Goal: Task Accomplishment & Management: Manage account settings

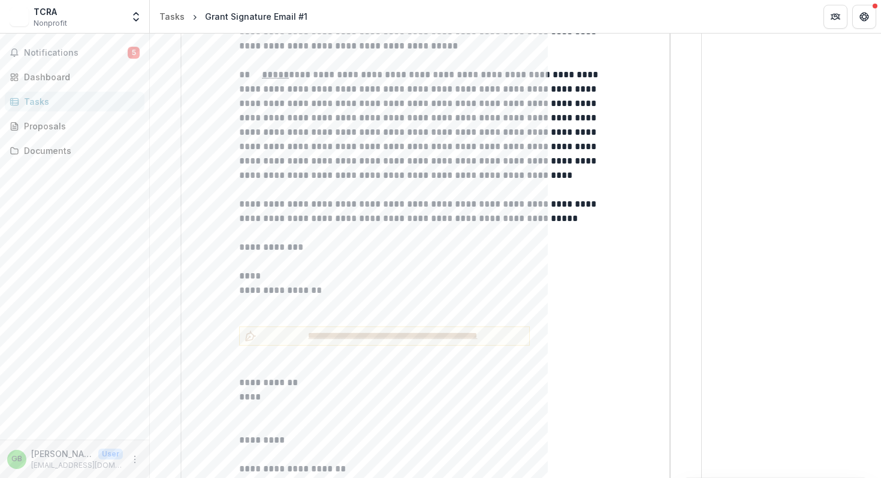
scroll to position [4740, 0]
click at [549, 449] on p at bounding box center [425, 456] width 373 height 14
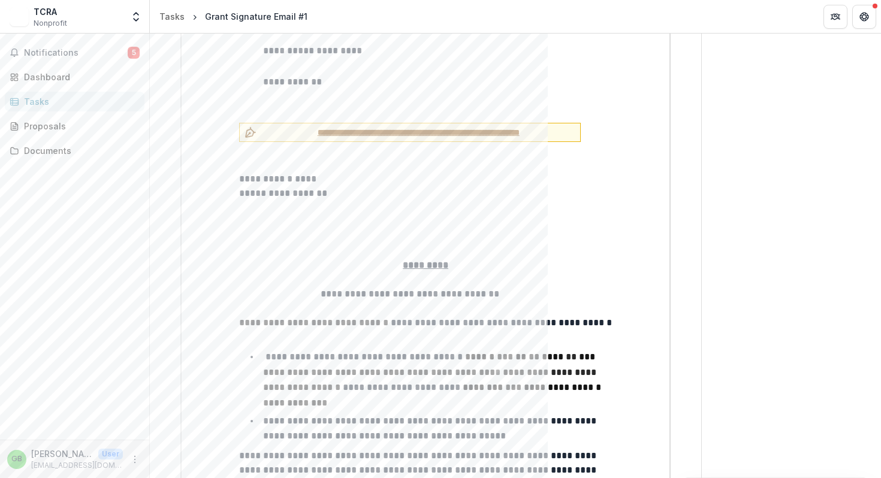
scroll to position [2707, 0]
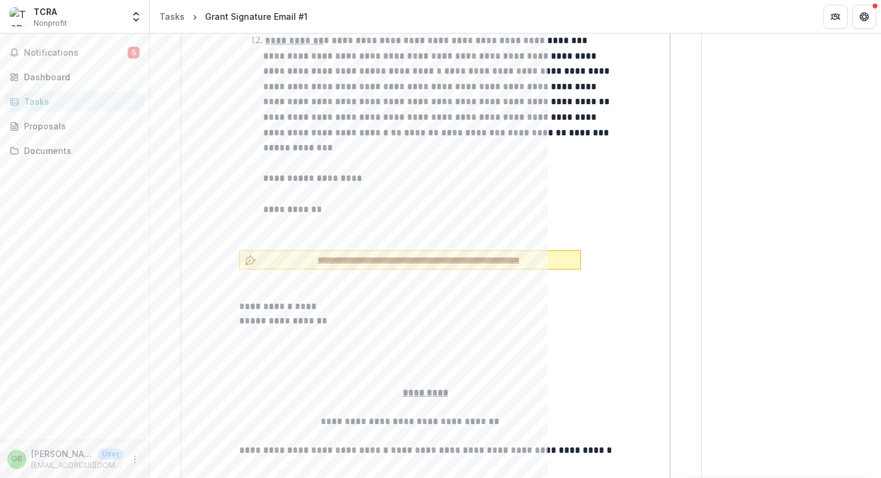
click at [406, 254] on span "**********" at bounding box center [418, 260] width 314 height 13
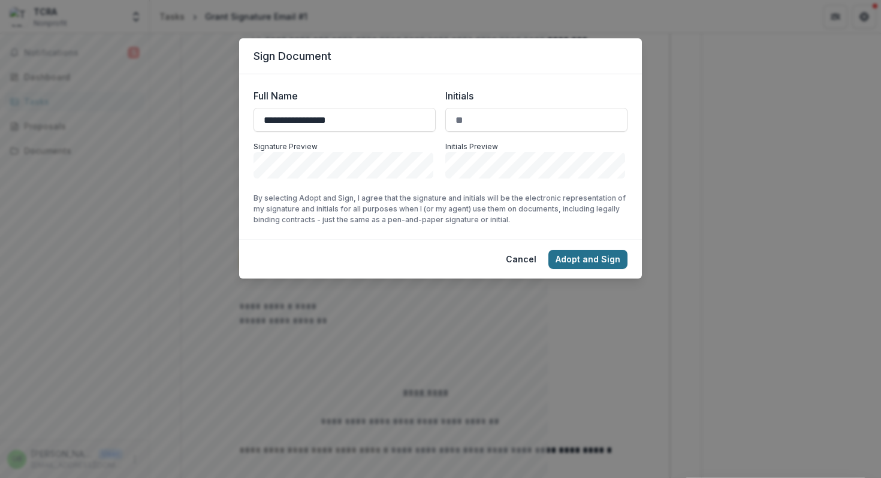
type input "**********"
click at [574, 260] on button "Adopt and Sign" at bounding box center [588, 259] width 79 height 19
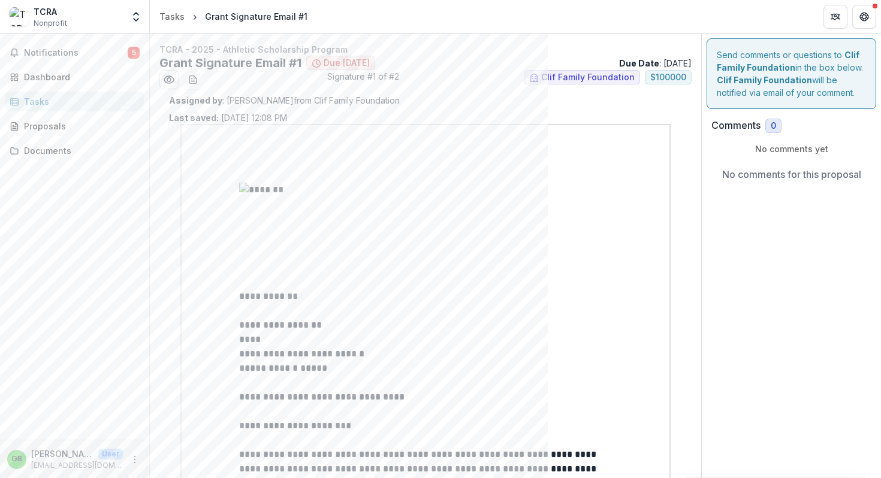
scroll to position [0, 0]
click at [671, 110] on div "Assigned by : Dylan Seguin from Clif Family Foundation Last saved: Sep 15, 2025…" at bounding box center [425, 109] width 513 height 30
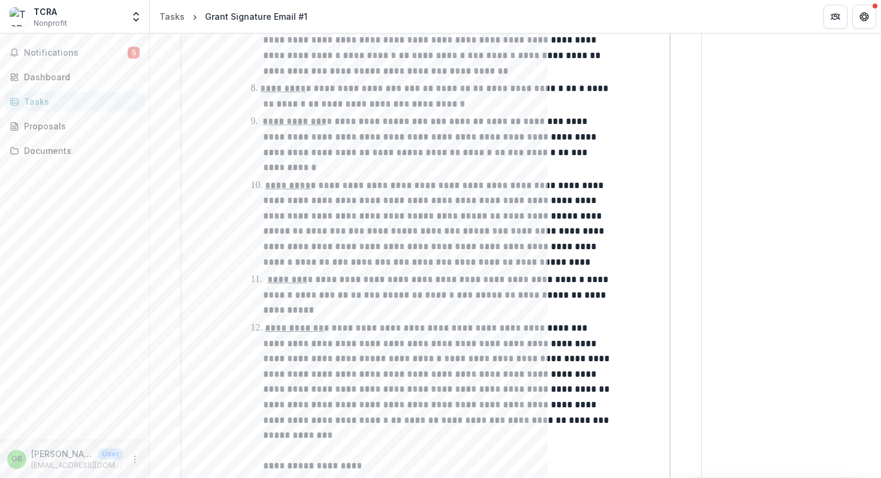
click at [405, 126] on div "**********" at bounding box center [425, 331] width 489 height 5253
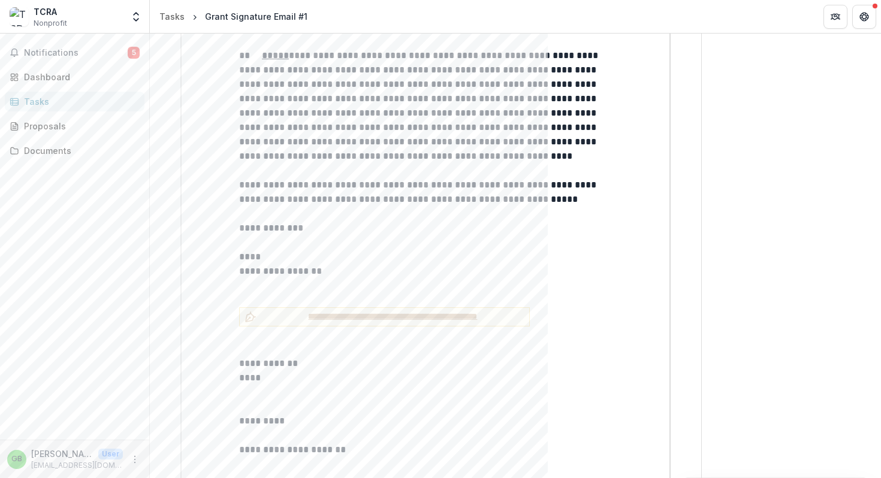
scroll to position [4757, 0]
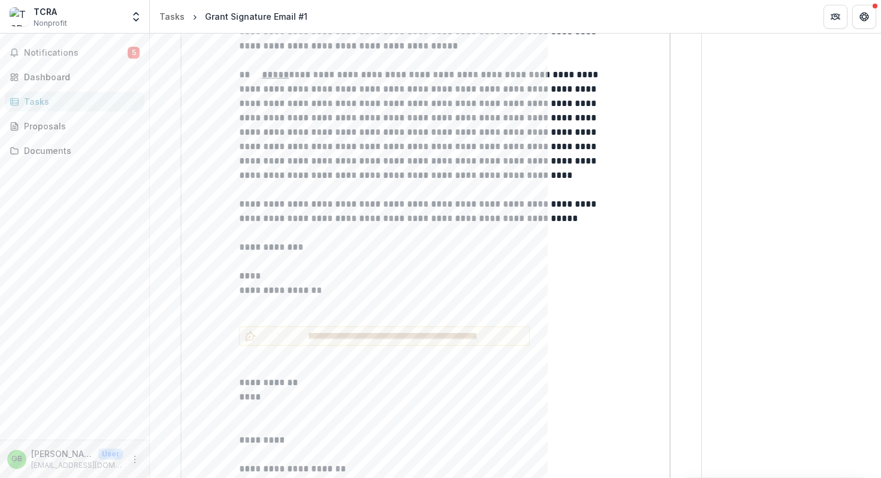
click at [134, 460] on icon "More" at bounding box center [135, 460] width 10 height 10
click at [183, 434] on link "Settings" at bounding box center [214, 434] width 128 height 20
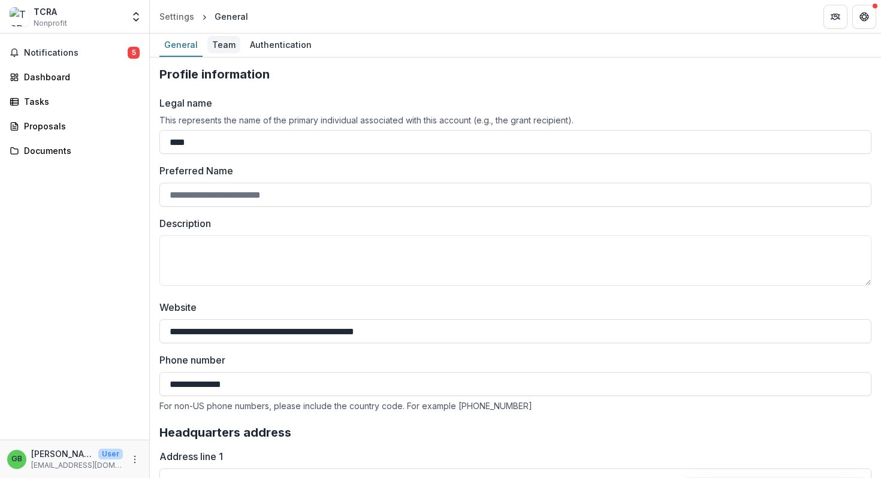
click at [227, 46] on div "Team" at bounding box center [223, 44] width 33 height 17
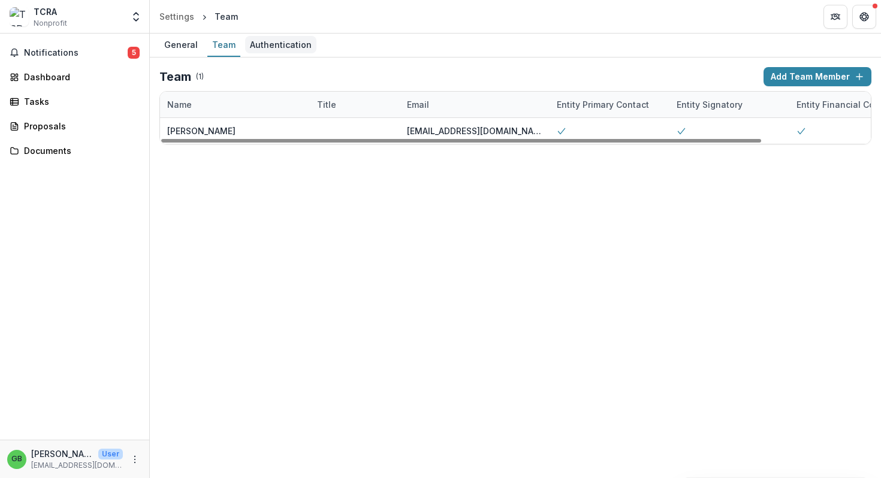
click at [288, 45] on div "Authentication" at bounding box center [280, 44] width 71 height 17
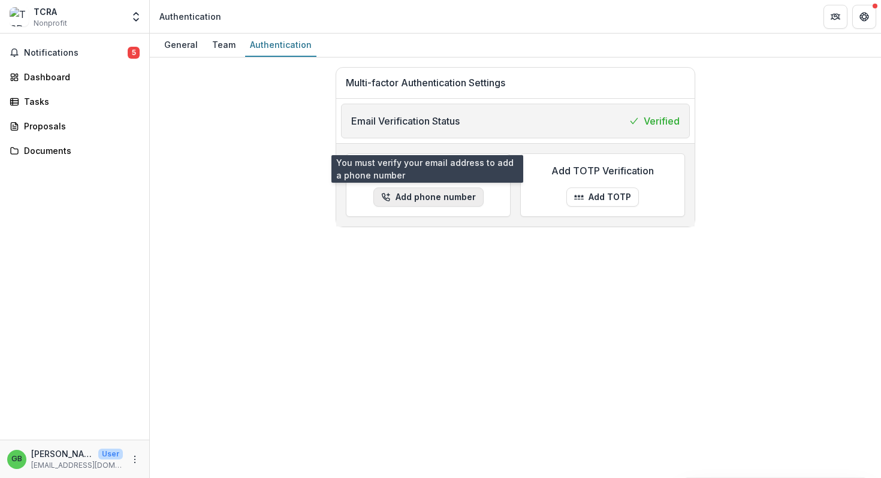
click at [415, 198] on button "Add phone number" at bounding box center [428, 197] width 110 height 19
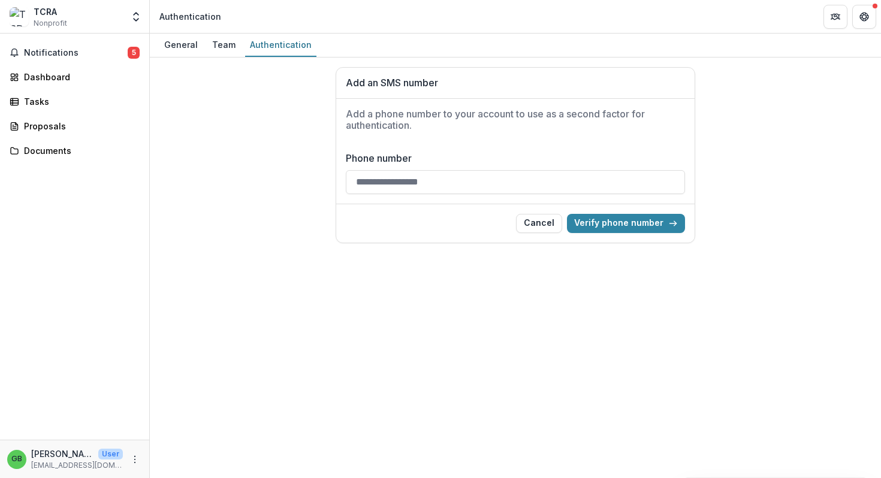
click at [430, 183] on input "Phone number" at bounding box center [515, 182] width 339 height 24
type input "*"
type input "**********"
click at [640, 222] on button "Verify phone number" at bounding box center [626, 223] width 118 height 19
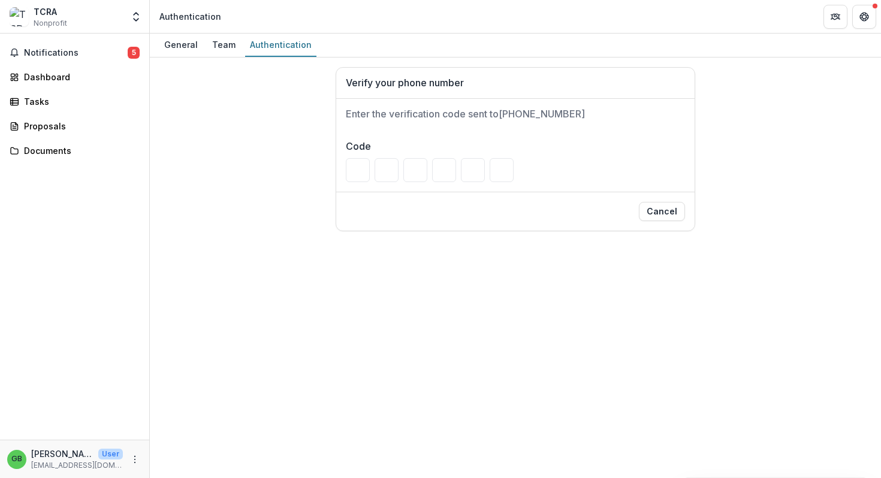
type input "*"
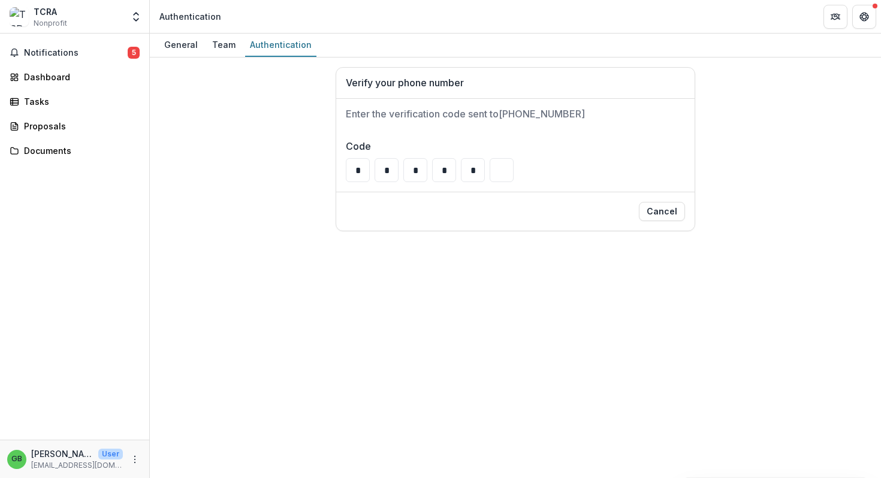
click at [646, 287] on div "General Team Authentication Verify your phone number Enter the verification cod…" at bounding box center [515, 256] width 731 height 445
click at [448, 173] on input "*" at bounding box center [444, 170] width 24 height 24
type input "*"
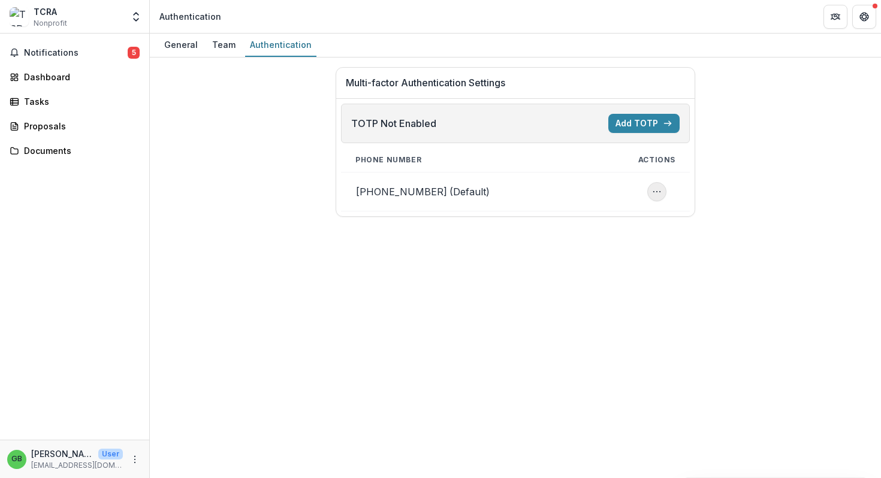
click at [657, 192] on circle "Phone number actions" at bounding box center [656, 192] width 1 height 1
click at [653, 266] on div "General Team Authentication Multi-factor Authentication Settings TOTP Not Enabl…" at bounding box center [515, 256] width 731 height 445
